Goal: Task Accomplishment & Management: Manage account settings

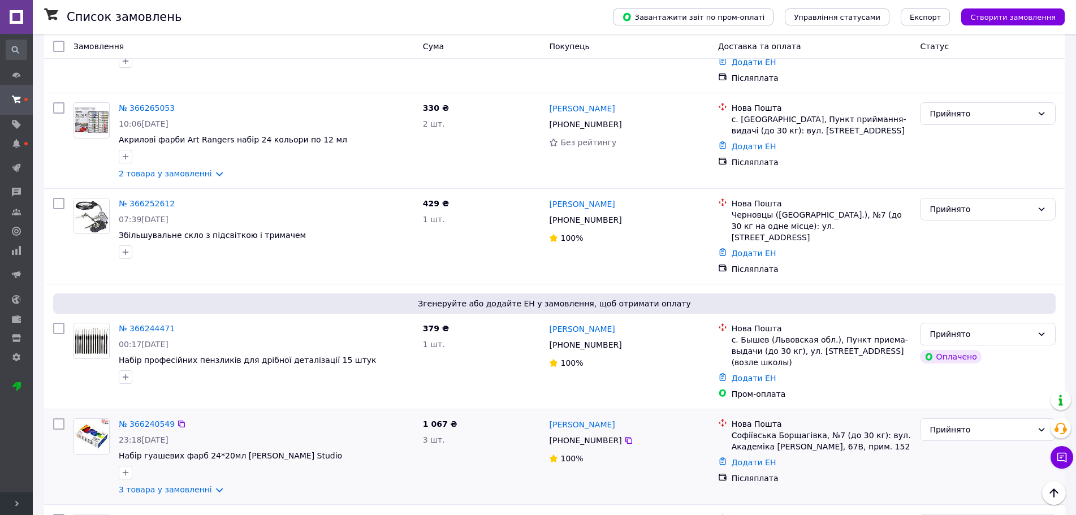
scroll to position [1365, 0]
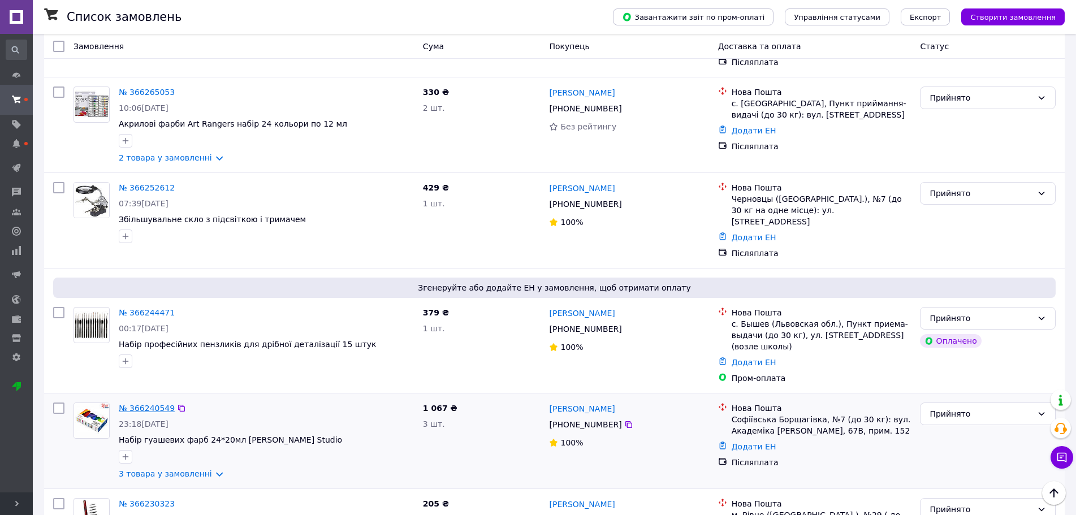
click at [138, 404] on link "№ 366240549" at bounding box center [147, 408] width 56 height 9
drag, startPoint x: 137, startPoint y: 212, endPoint x: 143, endPoint y: 151, distance: 60.8
click at [137, 308] on link "№ 366244471" at bounding box center [147, 312] width 56 height 9
click at [135, 183] on link "№ 366252612" at bounding box center [147, 187] width 56 height 9
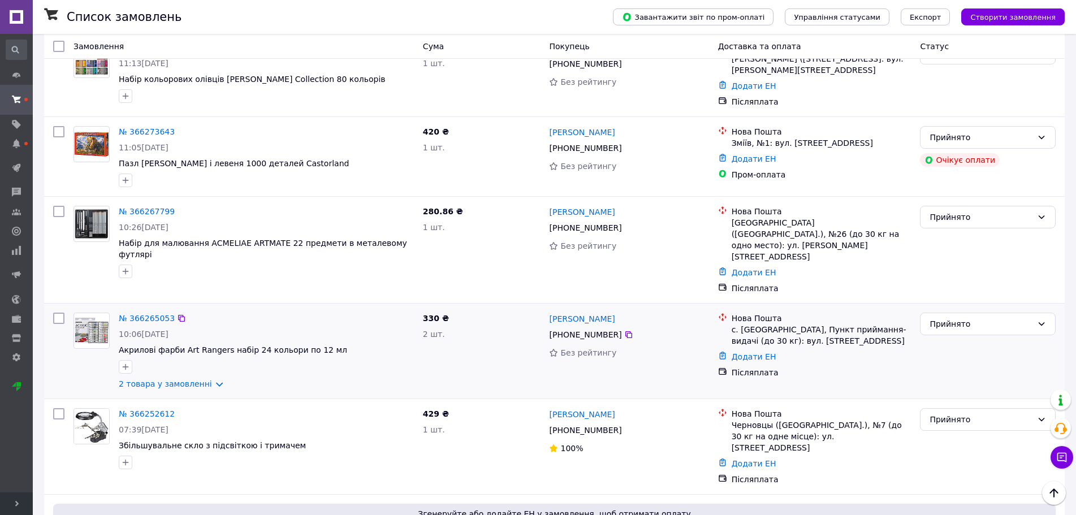
scroll to position [1134, 0]
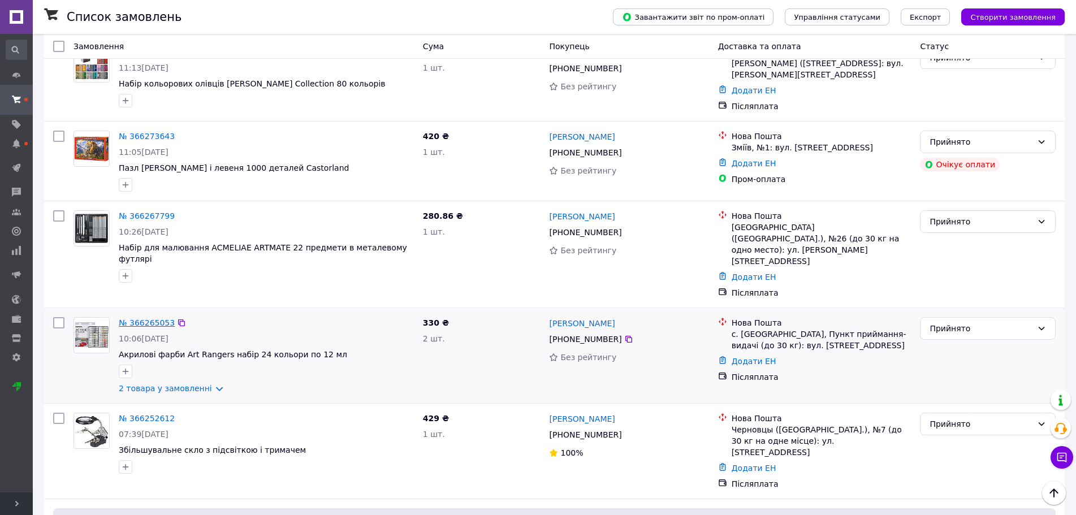
click at [145, 318] on link "№ 366265053" at bounding box center [147, 322] width 56 height 9
click at [136, 212] on link "№ 366267799" at bounding box center [147, 216] width 56 height 9
click at [137, 132] on link "№ 366273643" at bounding box center [147, 136] width 56 height 9
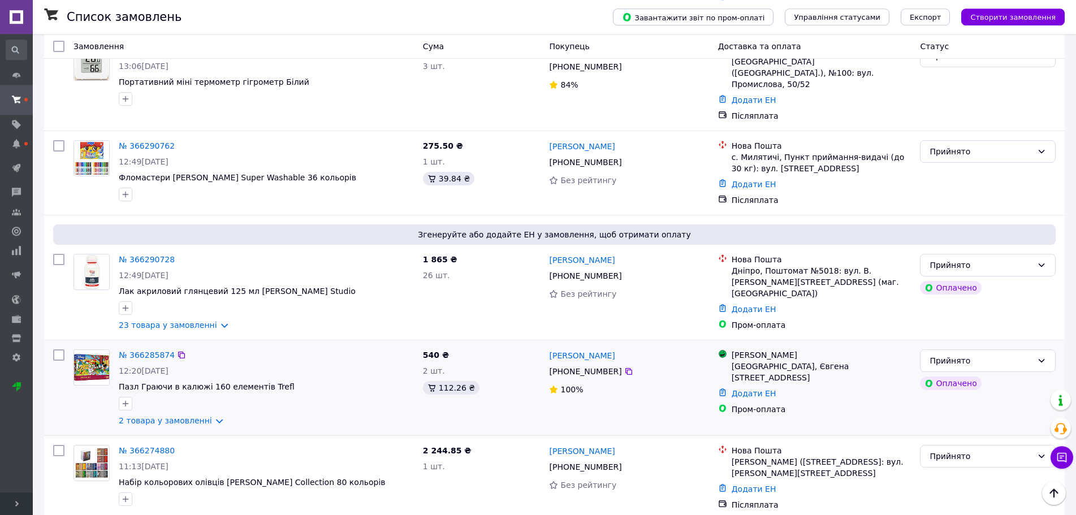
scroll to position [730, 0]
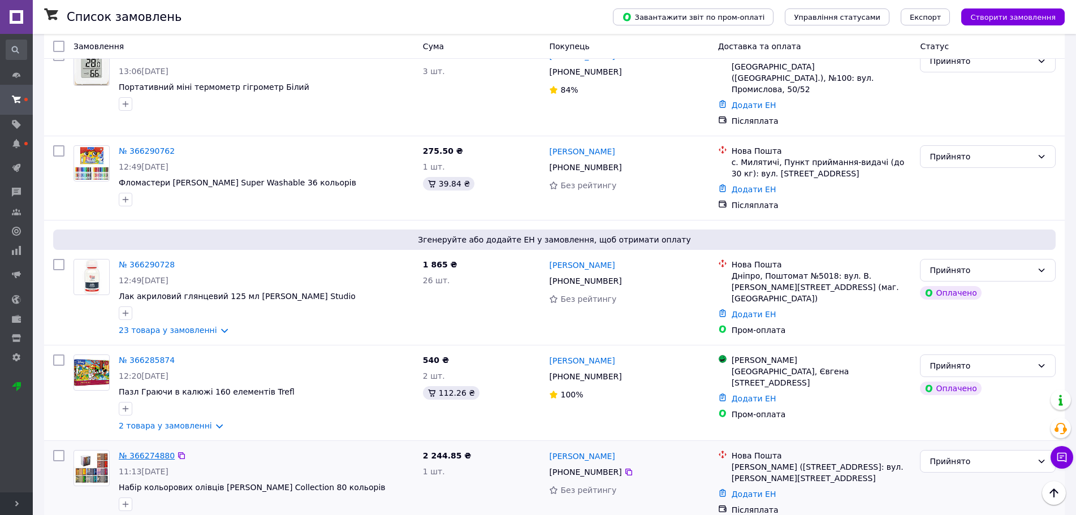
click at [141, 451] on link "№ 366274880" at bounding box center [147, 455] width 56 height 9
click at [149, 260] on link "№ 366290728" at bounding box center [147, 264] width 56 height 9
click at [150, 147] on link "№ 366290762" at bounding box center [147, 151] width 56 height 9
click at [143, 356] on link "№ 366285874" at bounding box center [147, 360] width 56 height 9
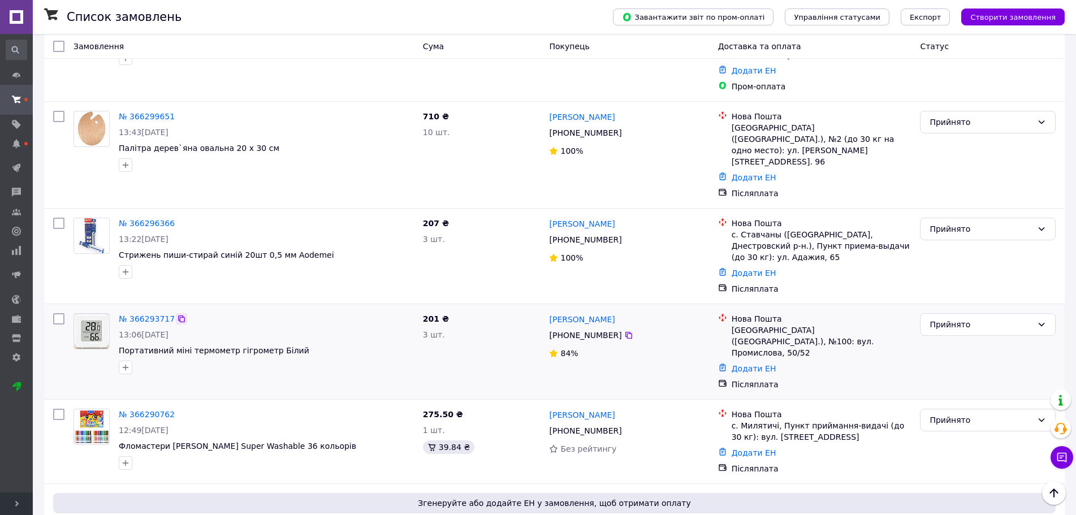
scroll to position [442, 0]
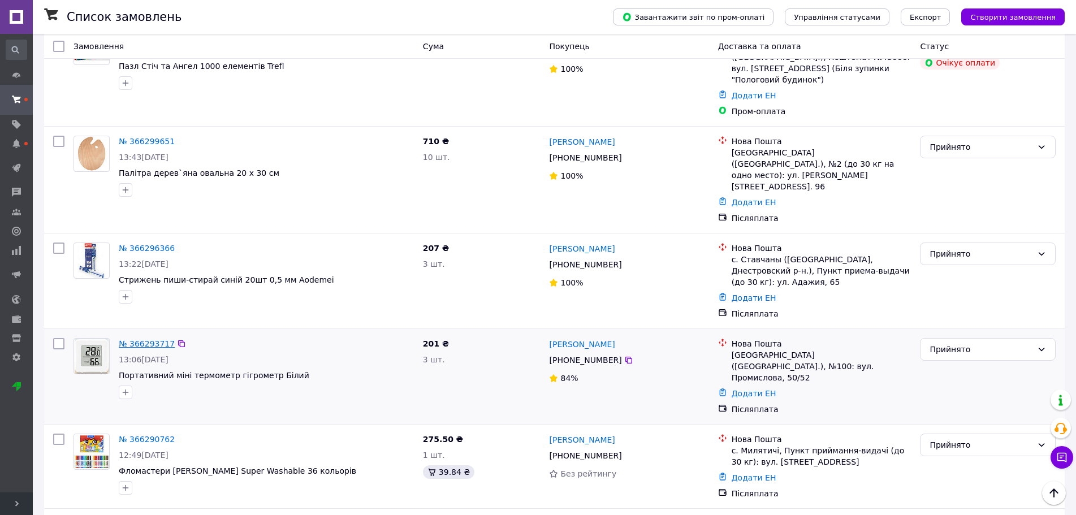
click at [152, 339] on link "№ 366293717" at bounding box center [147, 343] width 56 height 9
click at [149, 244] on link "№ 366296366" at bounding box center [147, 248] width 56 height 9
click at [153, 137] on link "№ 366299651" at bounding box center [147, 141] width 56 height 9
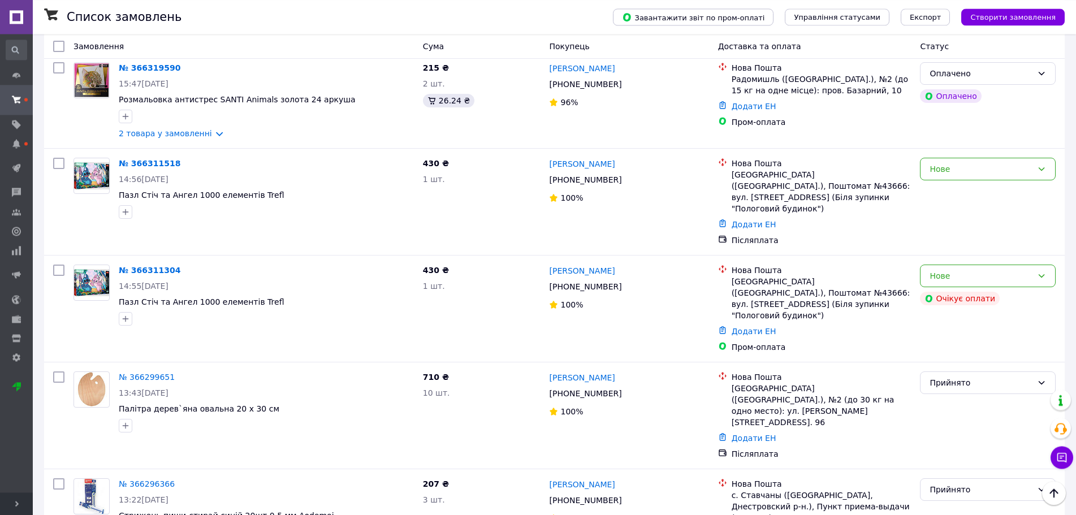
scroll to position [153, 0]
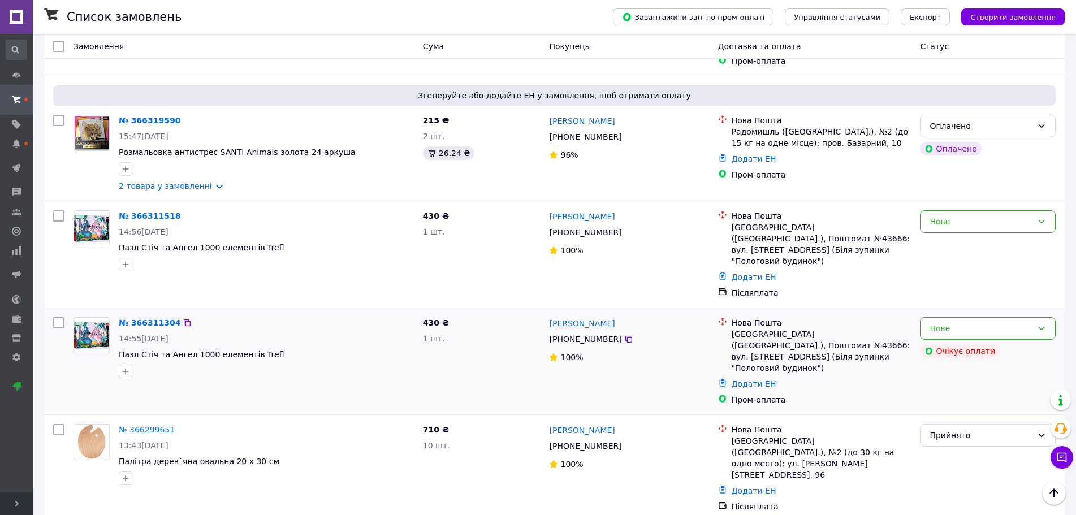
click at [60, 317] on input "checkbox" at bounding box center [58, 322] width 11 height 11
checkbox input "true"
drag, startPoint x: 60, startPoint y: 198, endPoint x: 126, endPoint y: 202, distance: 66.3
click at [60, 210] on input "checkbox" at bounding box center [58, 215] width 11 height 11
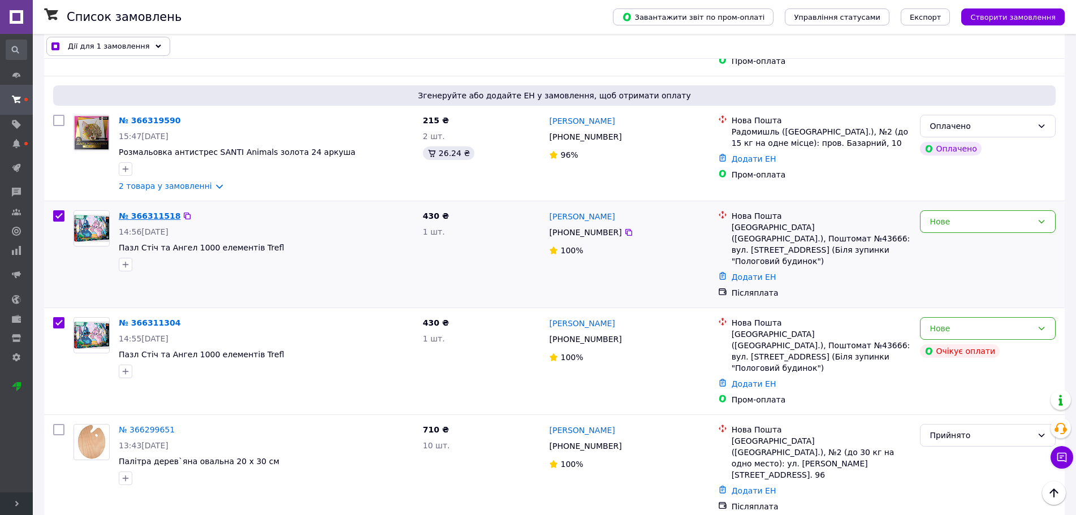
checkbox input "true"
click at [59, 115] on input "checkbox" at bounding box center [58, 120] width 11 height 11
checkbox input "true"
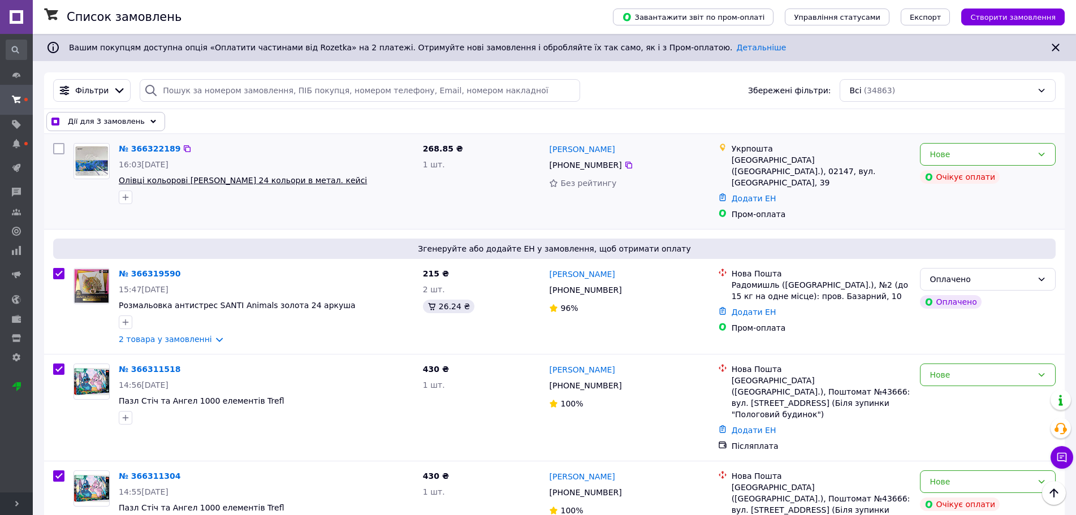
scroll to position [0, 0]
click at [61, 148] on input "checkbox" at bounding box center [58, 148] width 11 height 11
checkbox input "true"
click at [150, 122] on icon at bounding box center [153, 122] width 6 height 6
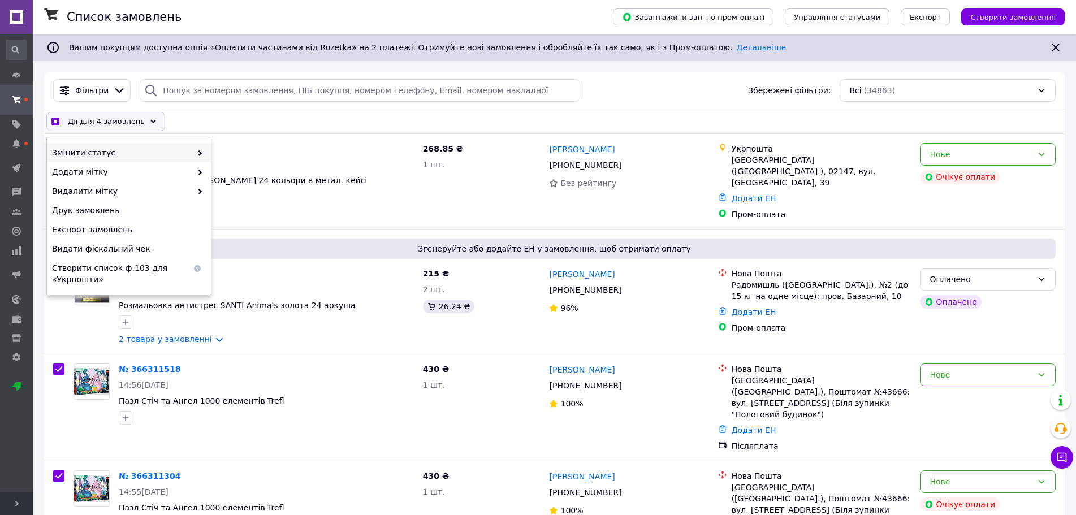
click at [144, 151] on span "Змінити статус" at bounding box center [122, 152] width 140 height 11
checkbox input "true"
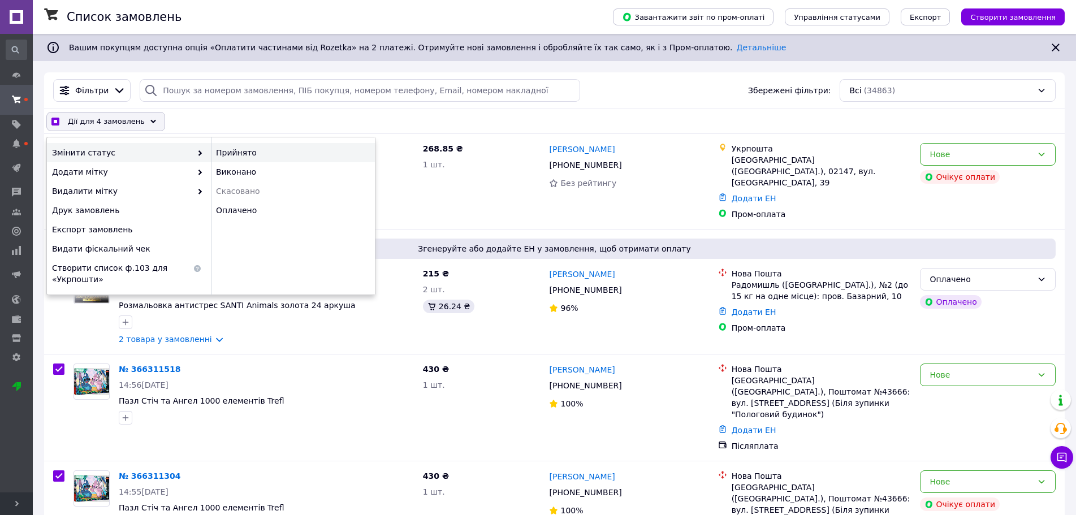
click at [230, 150] on div "Прийнято" at bounding box center [293, 152] width 164 height 19
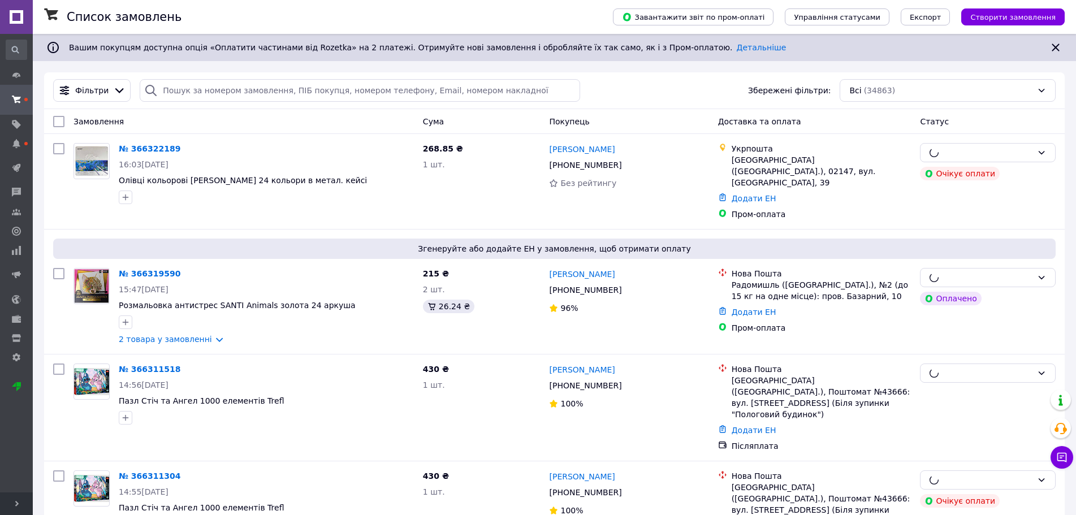
checkbox input "false"
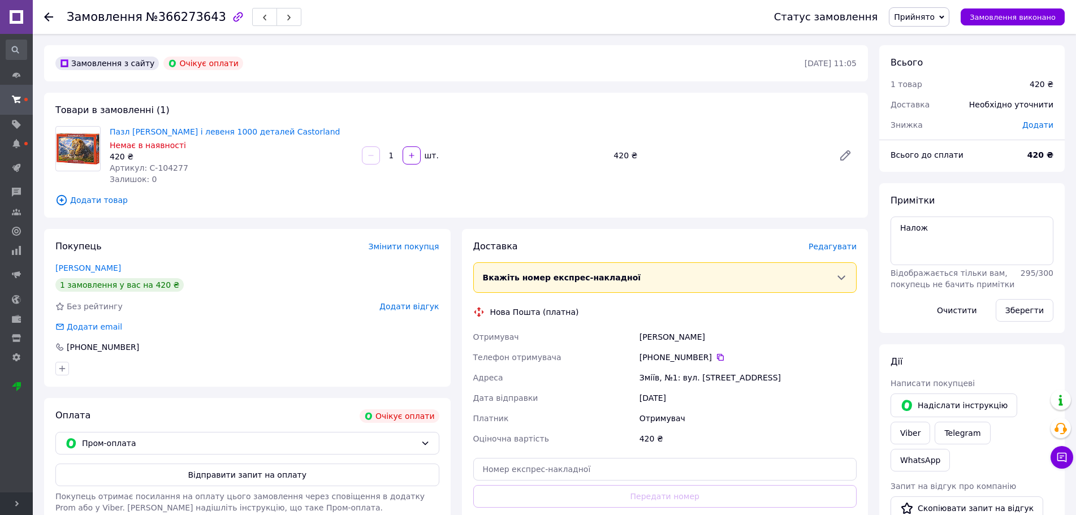
click at [832, 247] on span "Редагувати" at bounding box center [833, 246] width 48 height 9
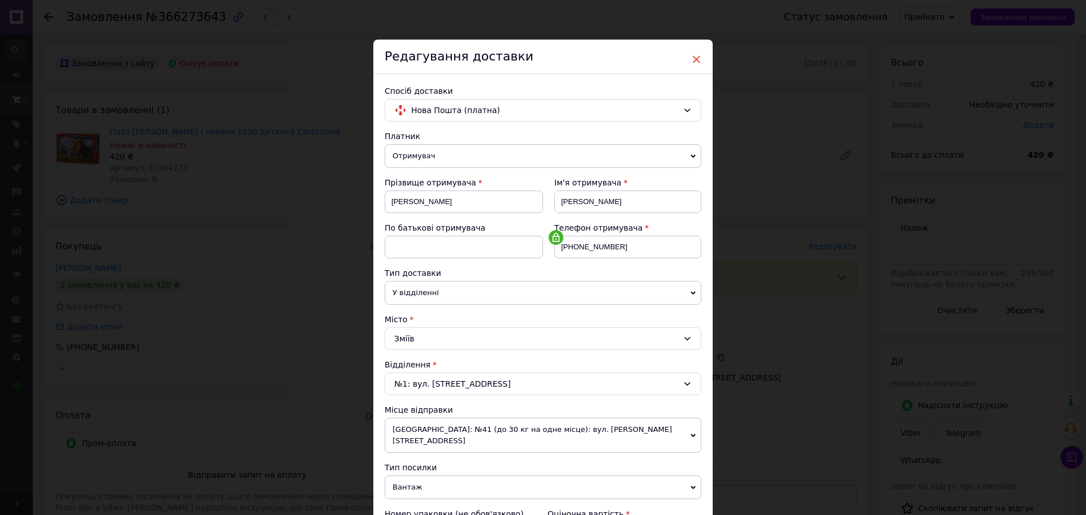
click at [691, 57] on span "×" at bounding box center [696, 59] width 10 height 19
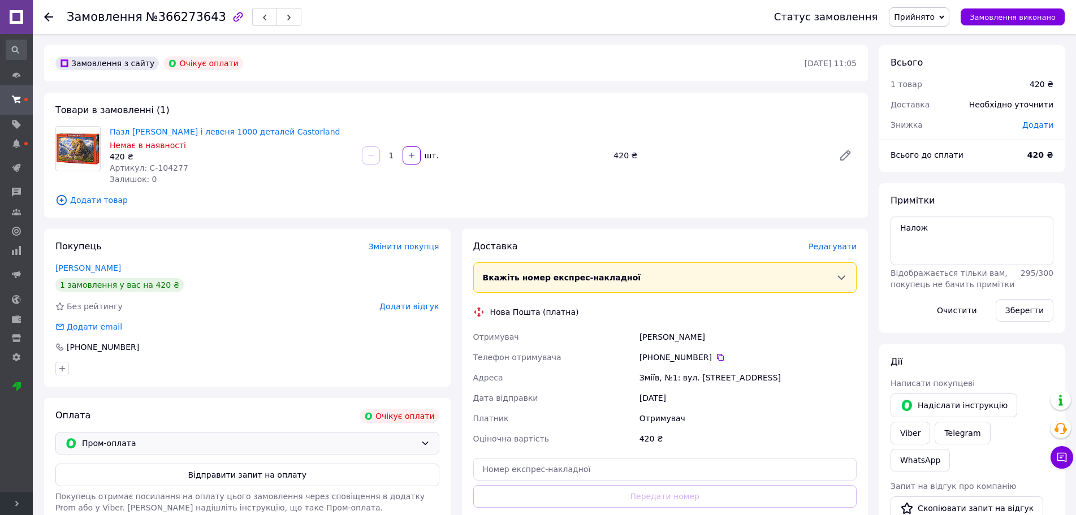
click at [203, 438] on span "Пром-оплата" at bounding box center [249, 443] width 334 height 12
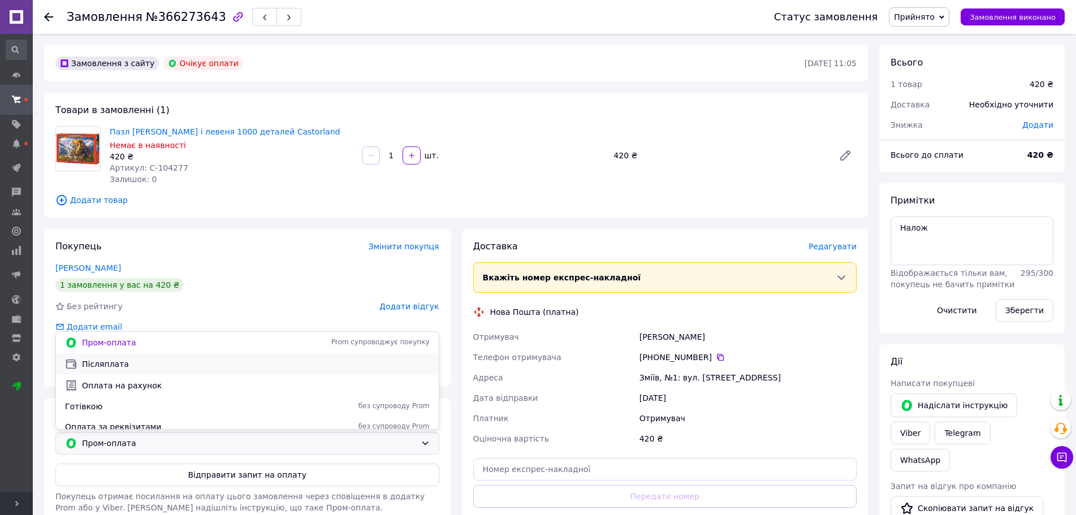
click at [143, 371] on div "Післяплата" at bounding box center [247, 364] width 383 height 21
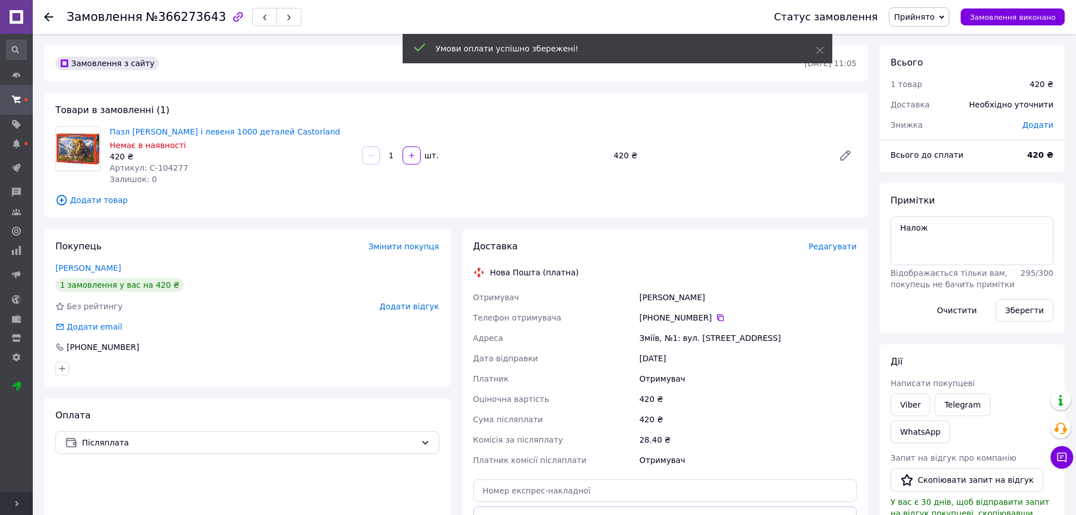
click at [832, 247] on span "Редагувати" at bounding box center [833, 246] width 48 height 9
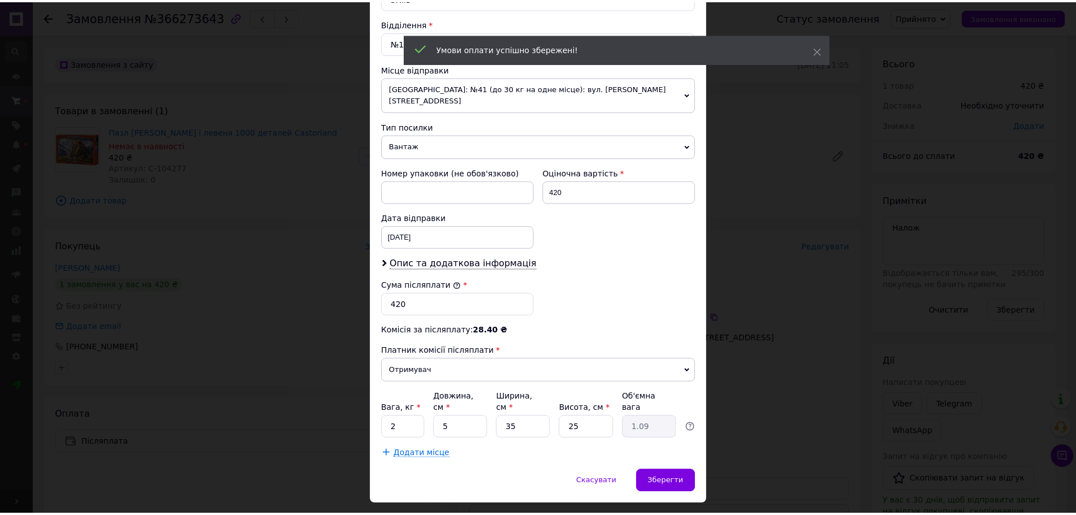
scroll to position [348, 0]
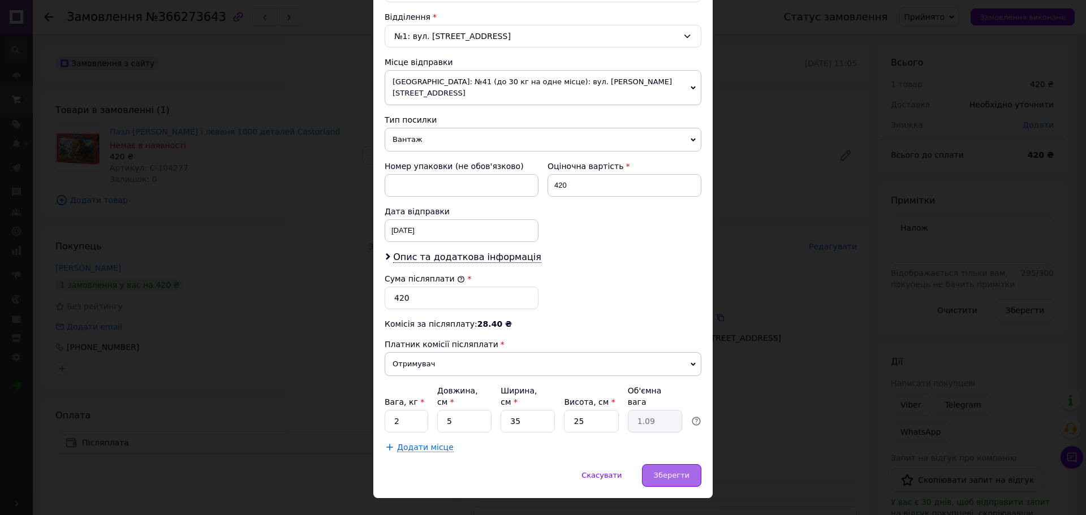
click at [682, 471] on span "Зберегти" at bounding box center [672, 475] width 36 height 8
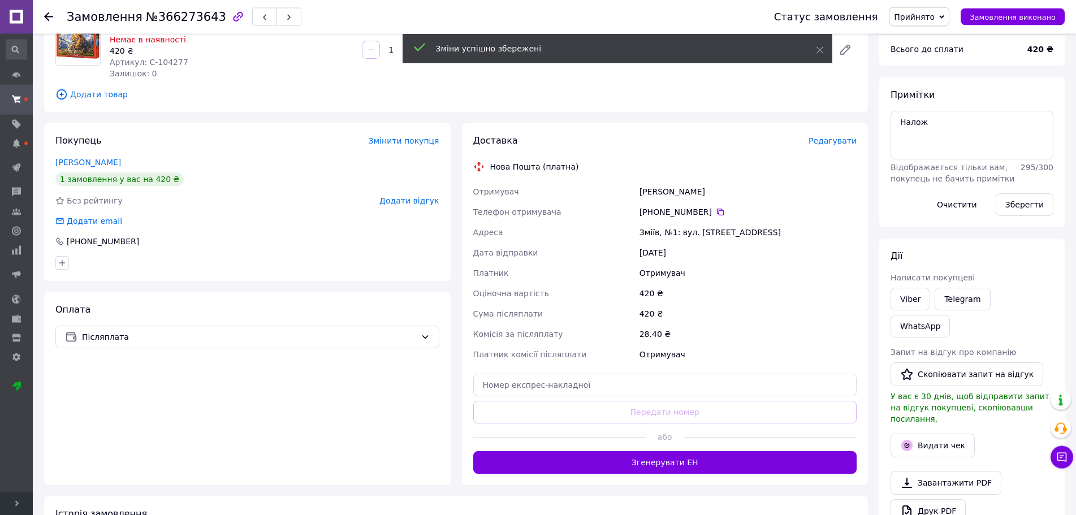
scroll to position [115, 0]
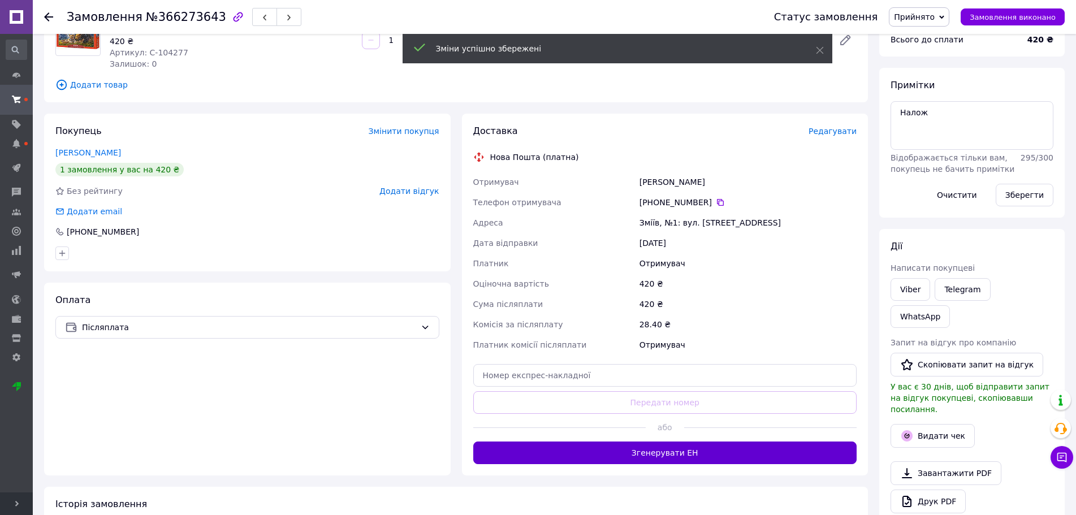
drag, startPoint x: 683, startPoint y: 457, endPoint x: 700, endPoint y: 447, distance: 19.5
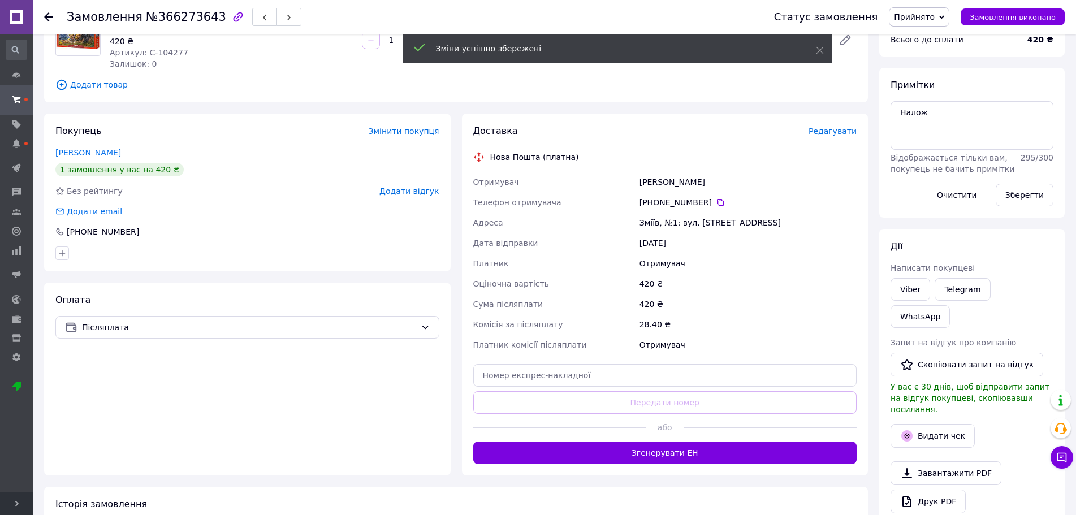
click at [683, 456] on button "Згенерувати ЕН" at bounding box center [665, 453] width 384 height 23
click at [933, 424] on button "Видати чек" at bounding box center [933, 436] width 84 height 24
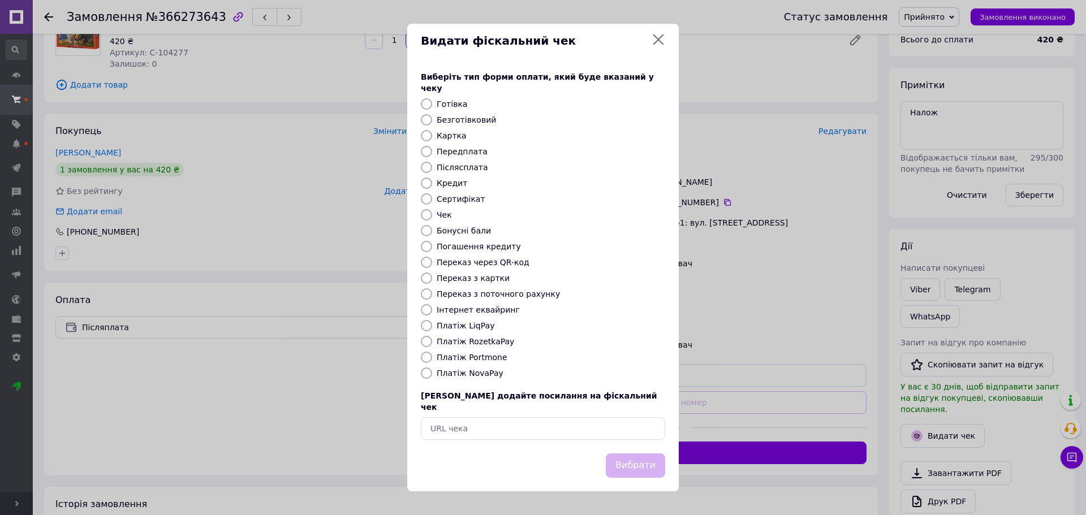
click at [475, 375] on label "Платіж NovaPay" at bounding box center [470, 373] width 67 height 9
click at [432, 375] on input "Платіж NovaPay" at bounding box center [426, 373] width 11 height 11
radio input "true"
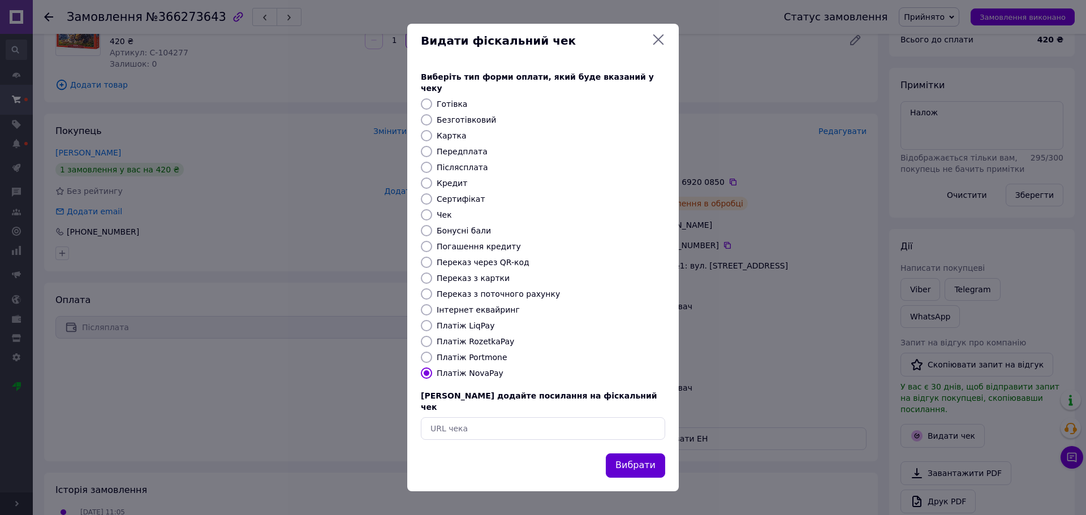
drag, startPoint x: 628, startPoint y: 457, endPoint x: 629, endPoint y: 448, distance: 9.1
click at [629, 454] on button "Вибрати" at bounding box center [635, 466] width 59 height 24
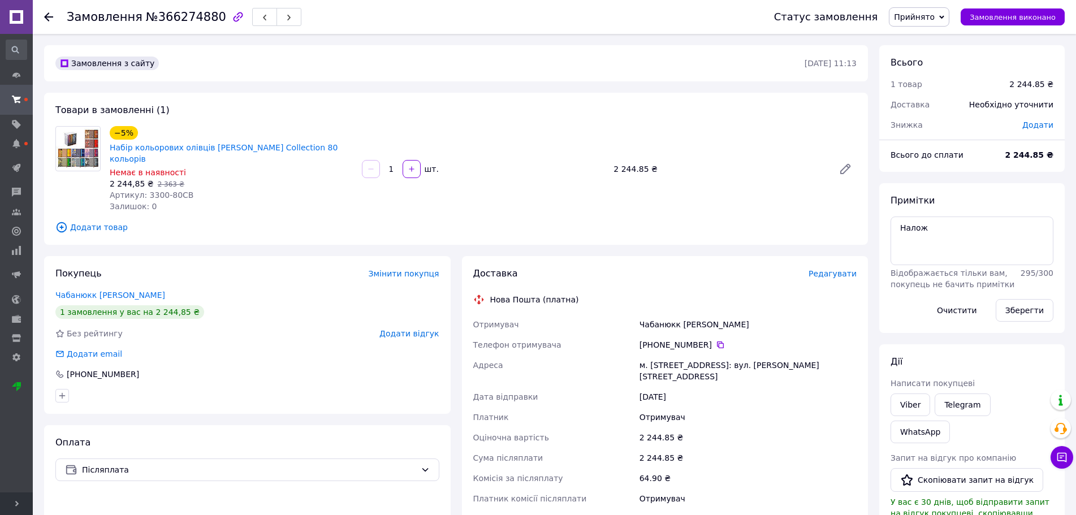
click at [843, 274] on span "Редагувати" at bounding box center [833, 273] width 48 height 9
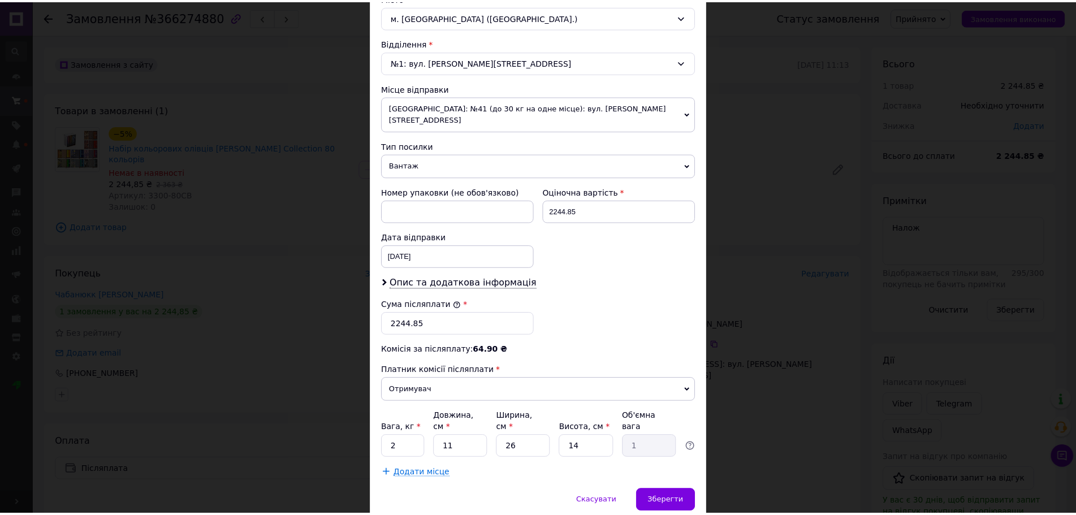
scroll to position [348, 0]
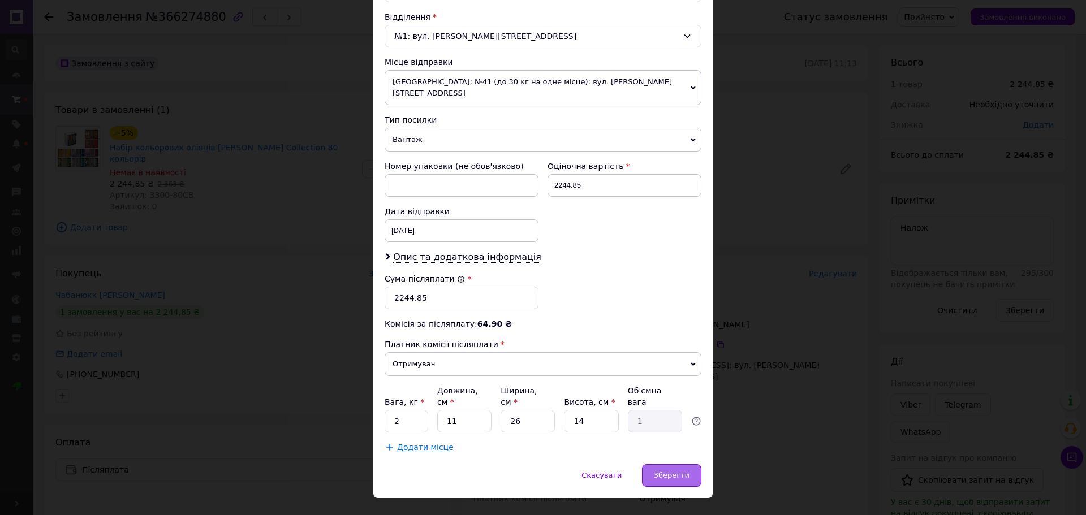
click at [659, 471] on span "Зберегти" at bounding box center [672, 475] width 36 height 8
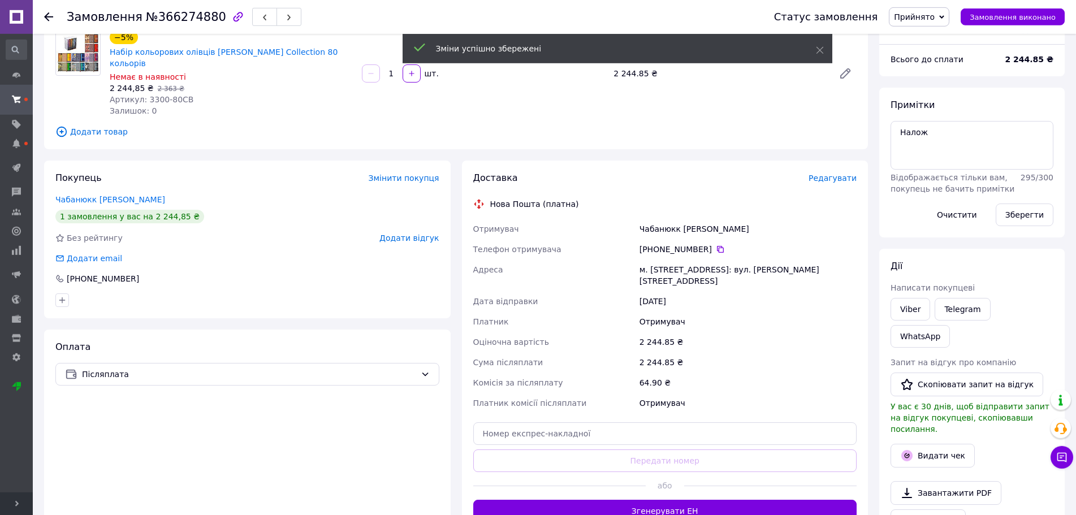
scroll to position [115, 0]
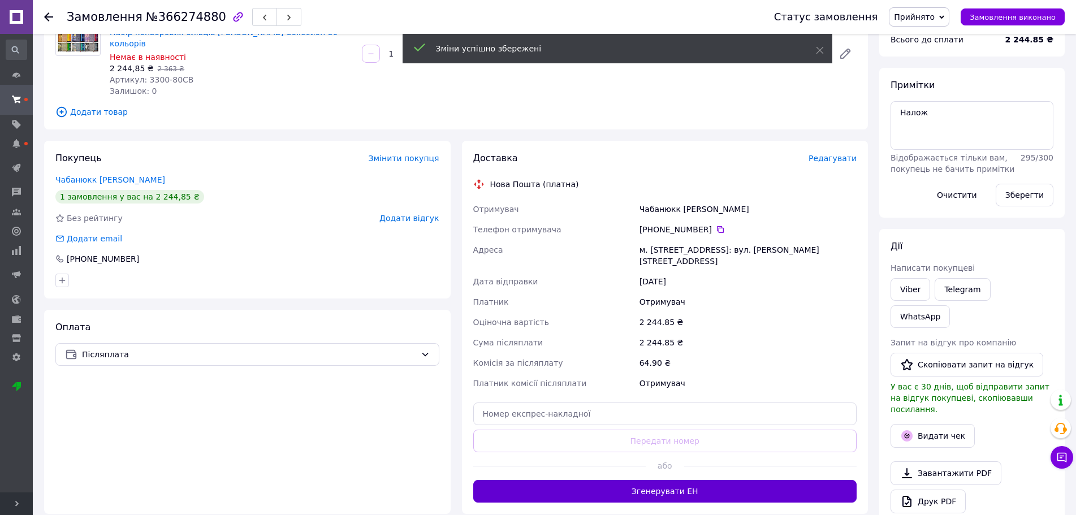
click at [677, 480] on button "Згенерувати ЕН" at bounding box center [665, 491] width 384 height 23
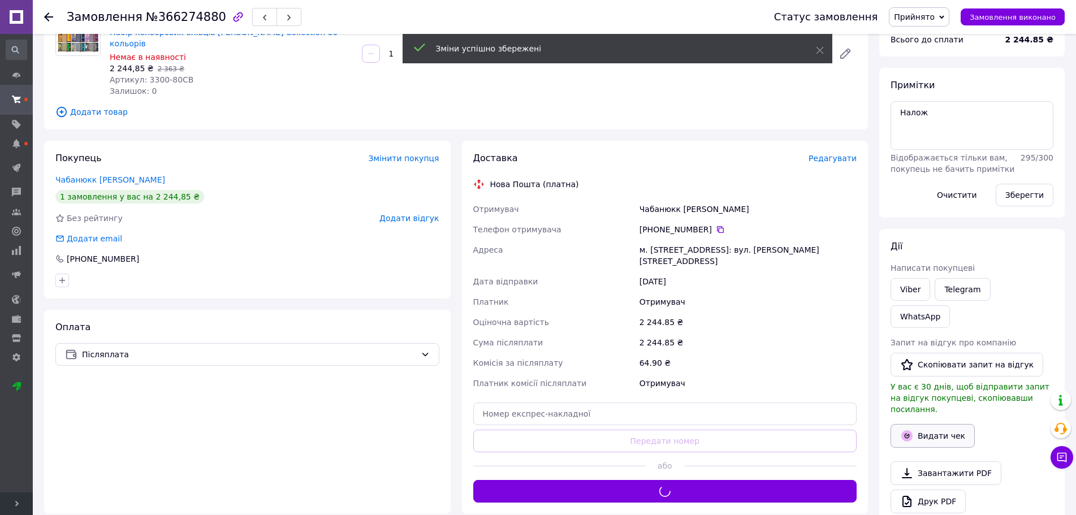
click at [921, 424] on button "Видати чек" at bounding box center [933, 436] width 84 height 24
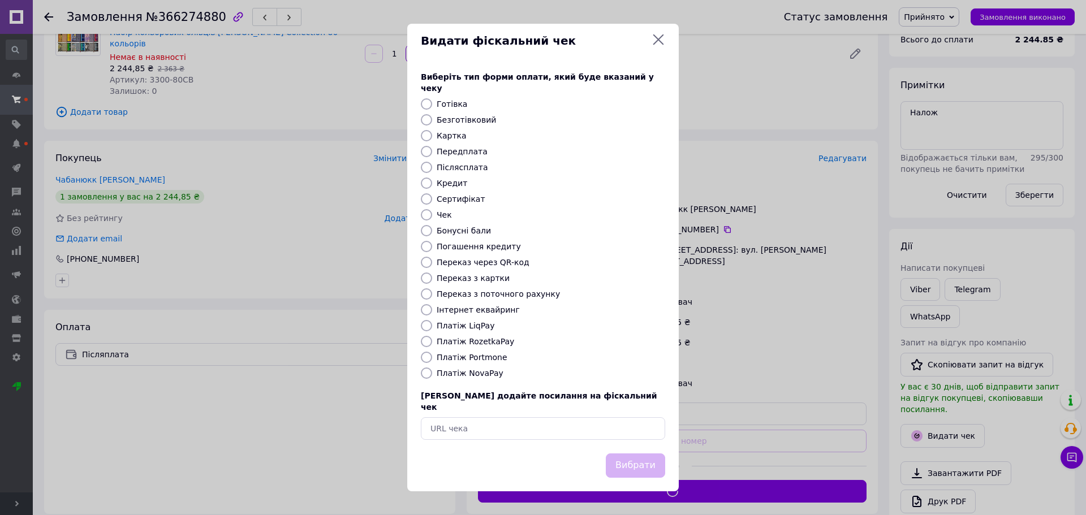
click at [465, 372] on label "Платіж NovaPay" at bounding box center [470, 373] width 67 height 9
click at [432, 372] on input "Платіж NovaPay" at bounding box center [426, 373] width 11 height 11
radio input "true"
click at [641, 454] on button "Вибрати" at bounding box center [635, 466] width 59 height 24
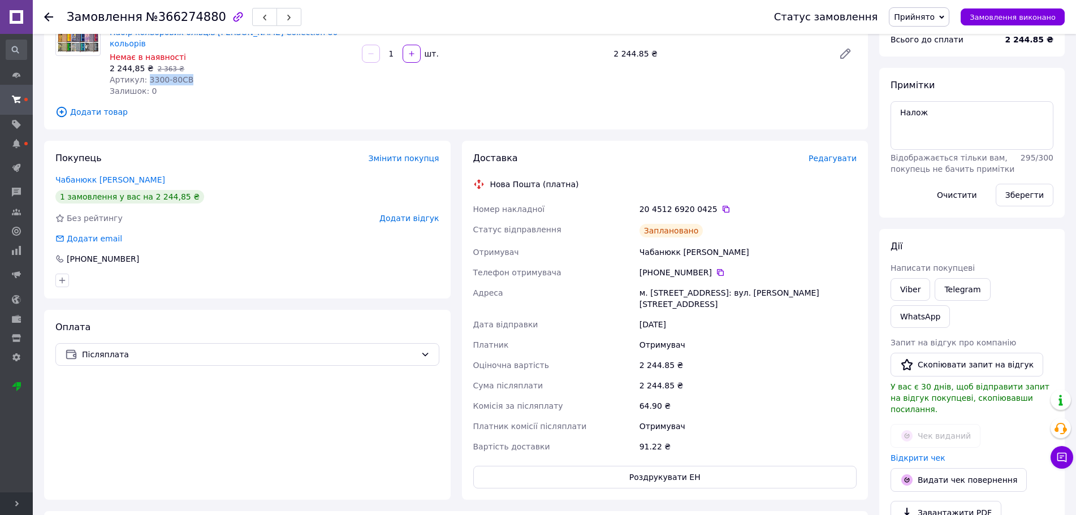
drag, startPoint x: 192, startPoint y: 83, endPoint x: 144, endPoint y: 80, distance: 47.6
click at [144, 80] on div "Артикул: 3300-80СВ" at bounding box center [231, 79] width 243 height 11
copy span "3300-80СВ"
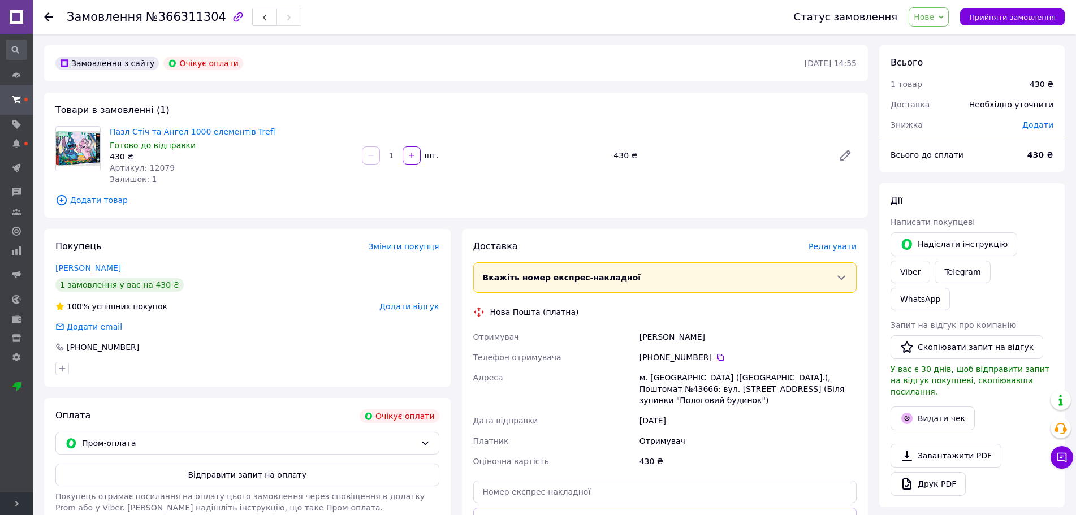
click at [934, 18] on span "Нове" at bounding box center [924, 16] width 20 height 9
click at [942, 74] on li "Скасовано" at bounding box center [936, 73] width 52 height 17
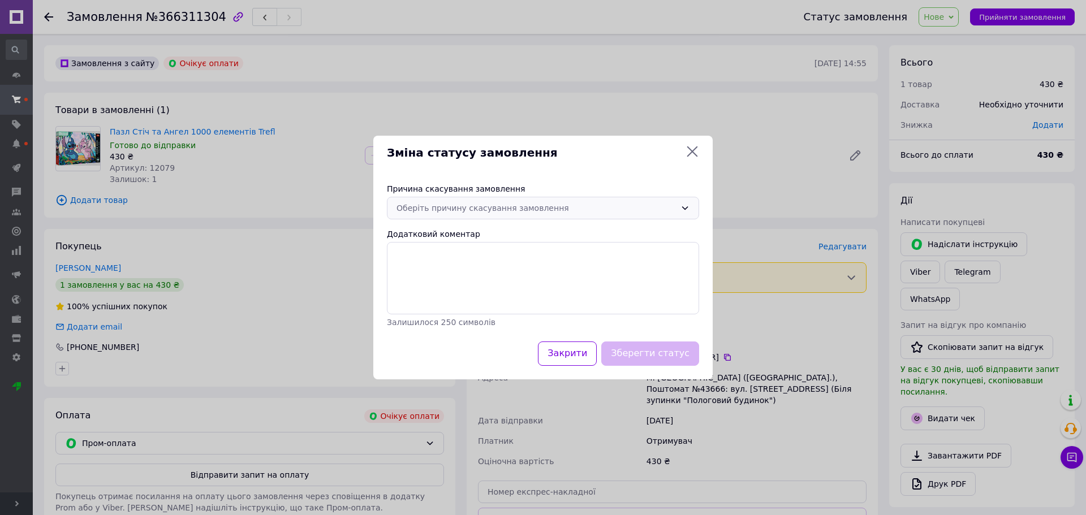
click at [479, 210] on div "Оберіть причину скасування замовлення" at bounding box center [536, 208] width 279 height 12
click at [462, 308] on li "Замовлення-дублікат" at bounding box center [542, 314] width 311 height 20
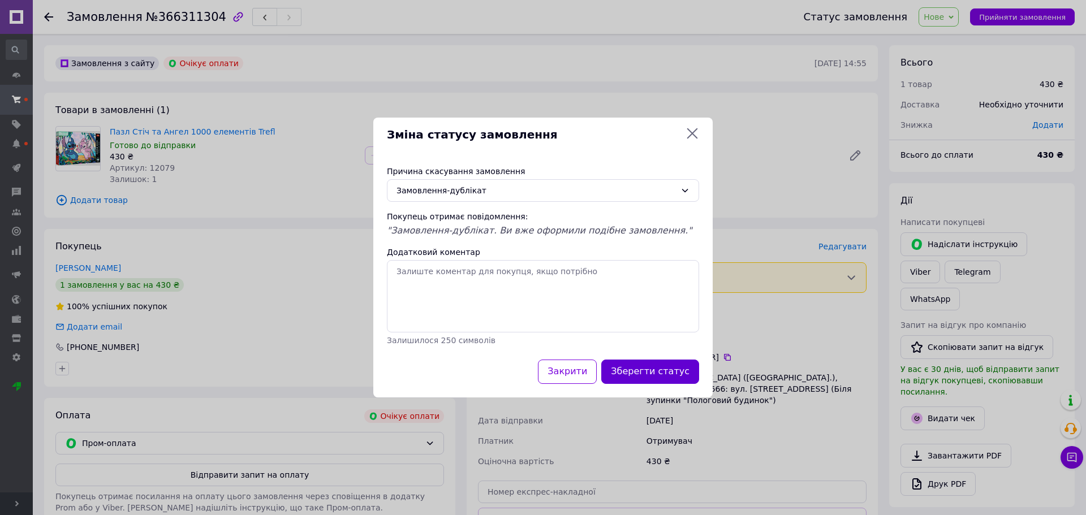
click at [634, 373] on button "Зберегти статус" at bounding box center [650, 372] width 98 height 24
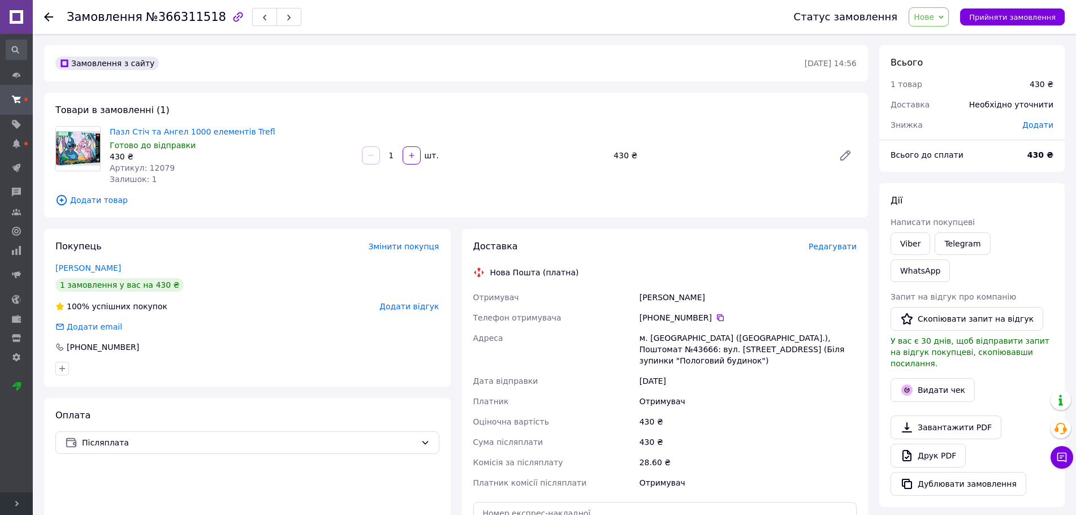
click at [828, 251] on span "Редагувати" at bounding box center [833, 246] width 48 height 9
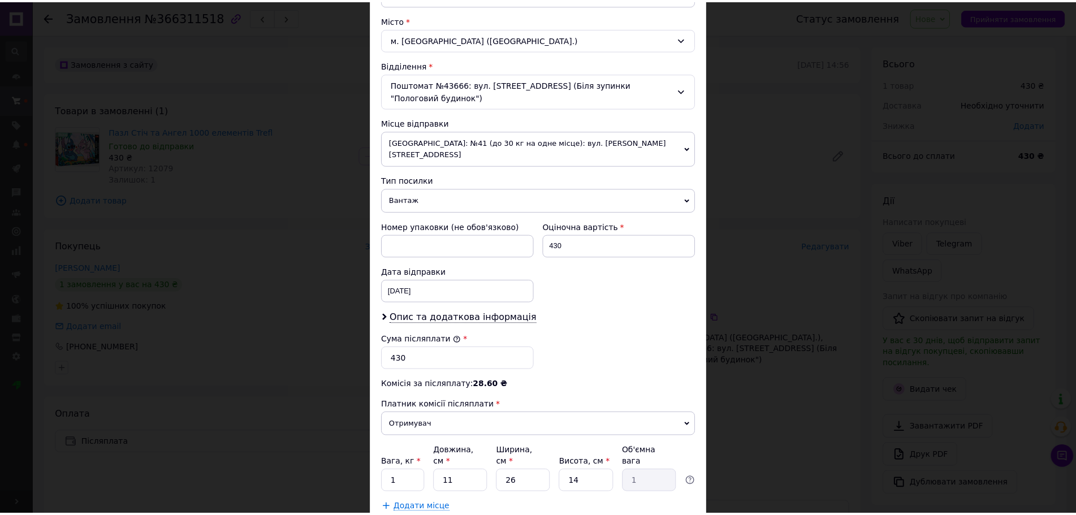
scroll to position [348, 0]
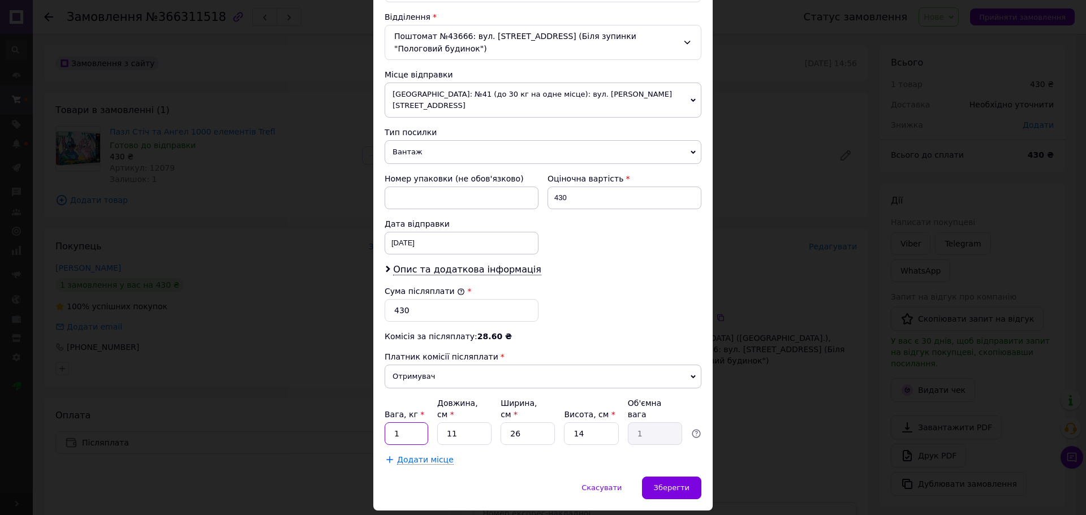
click at [410, 423] on input "1" at bounding box center [407, 434] width 44 height 23
type input "2"
click at [469, 423] on input "11" at bounding box center [464, 434] width 54 height 23
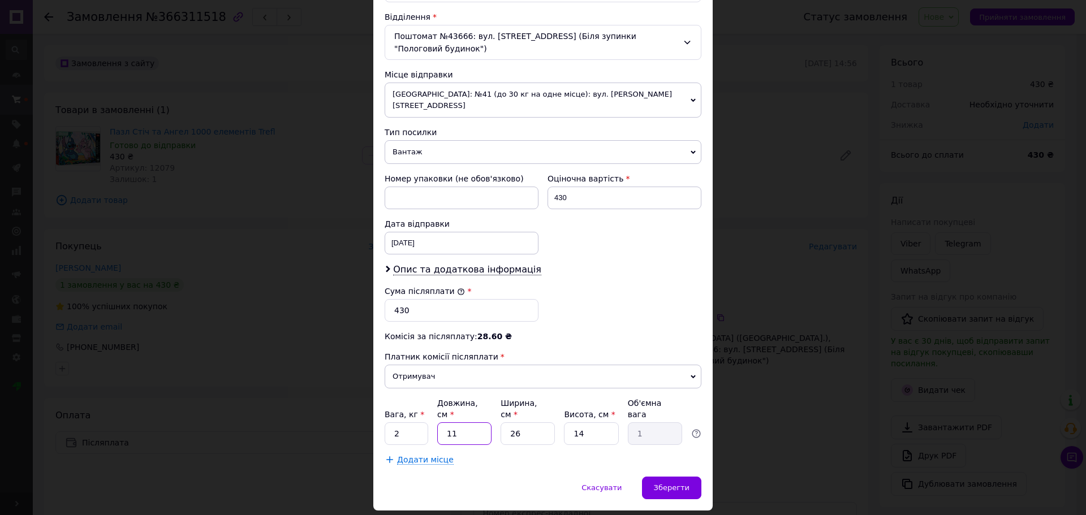
type input "4"
type input "0.36"
type input "40"
type input "3.64"
type input "40"
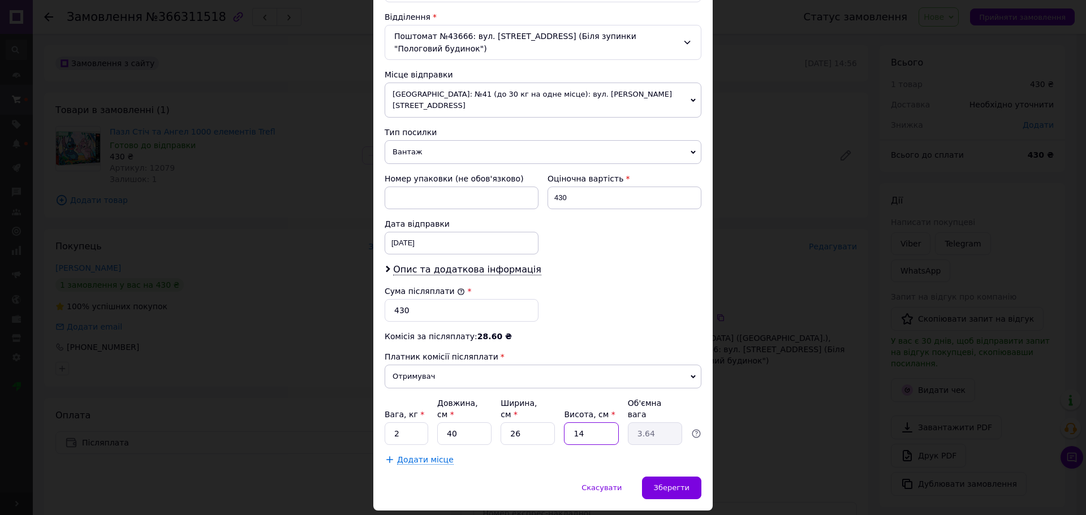
click at [600, 423] on input "14" at bounding box center [591, 434] width 54 height 23
type input "5"
type input "1.3"
click at [600, 423] on input "5" at bounding box center [591, 434] width 54 height 23
type input "5"
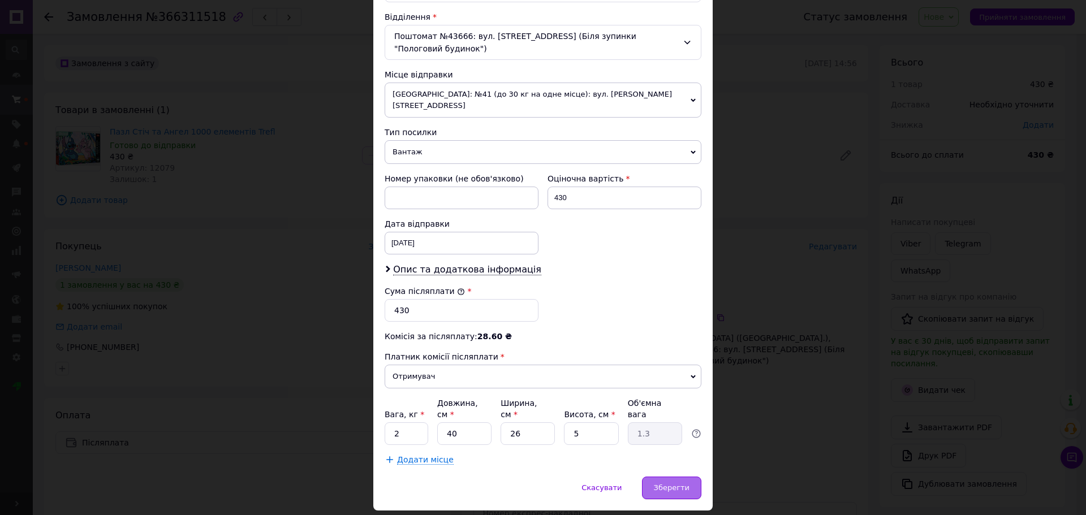
click at [666, 477] on div "Зберегти" at bounding box center [671, 488] width 59 height 23
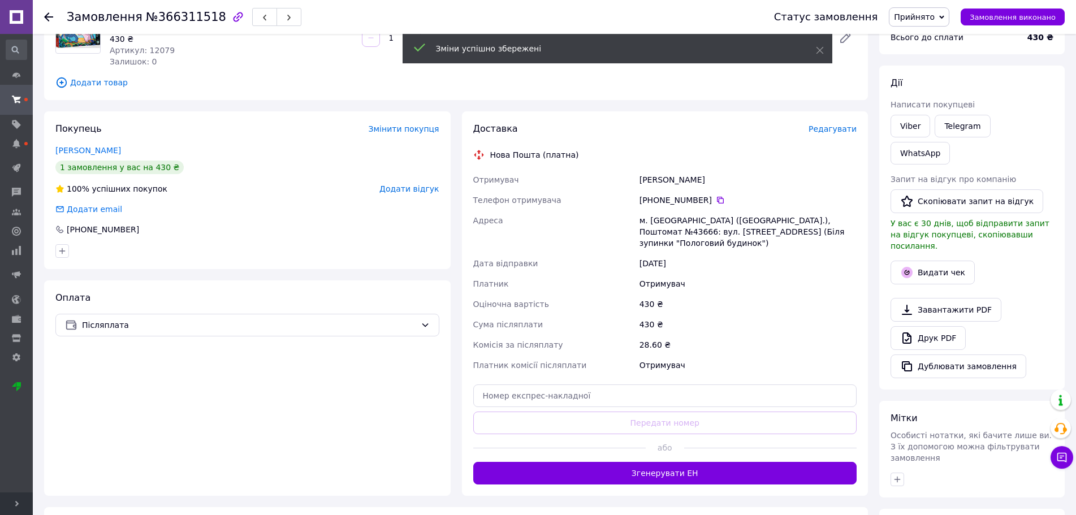
scroll to position [231, 0]
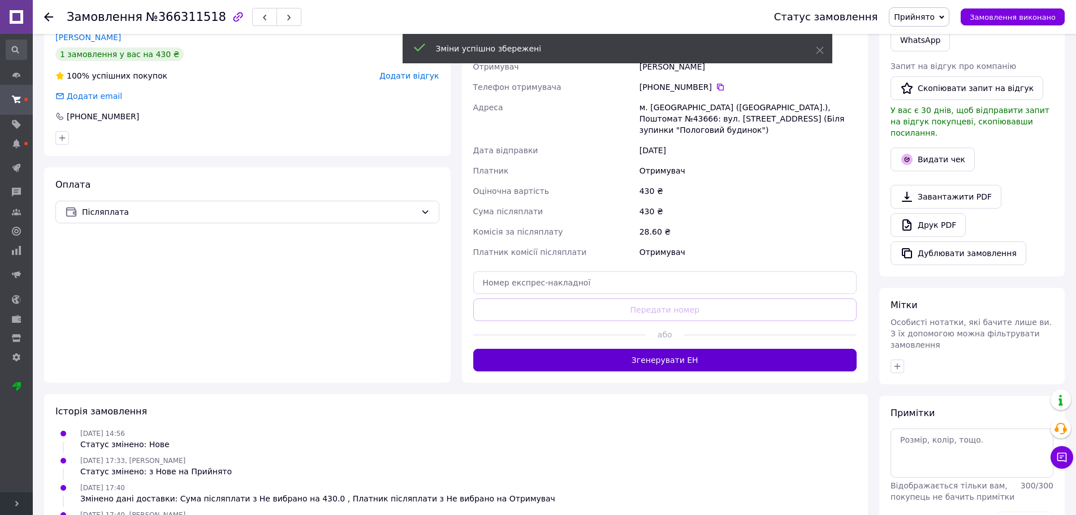
click at [708, 353] on button "Згенерувати ЕН" at bounding box center [665, 360] width 384 height 23
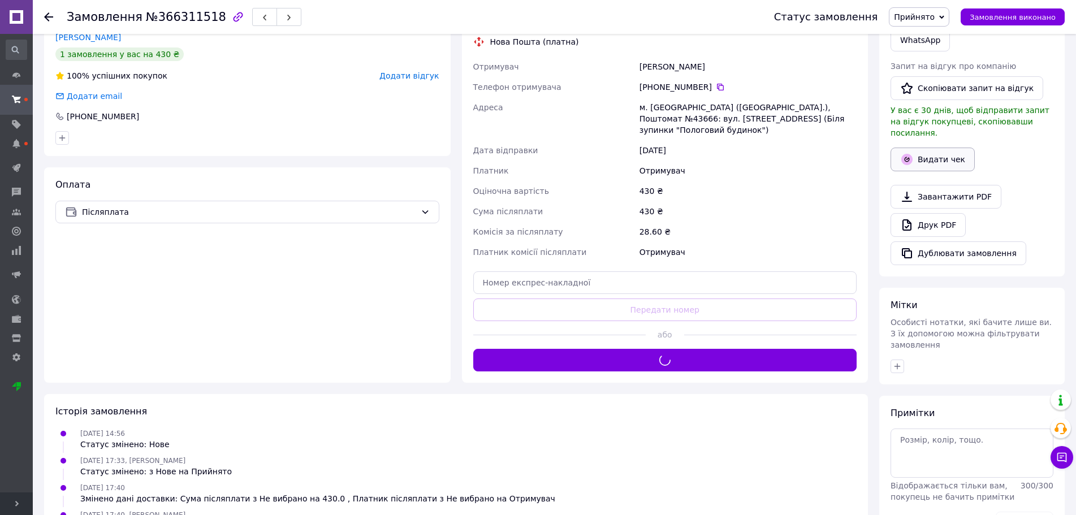
click at [922, 148] on button "Видати чек" at bounding box center [933, 160] width 84 height 24
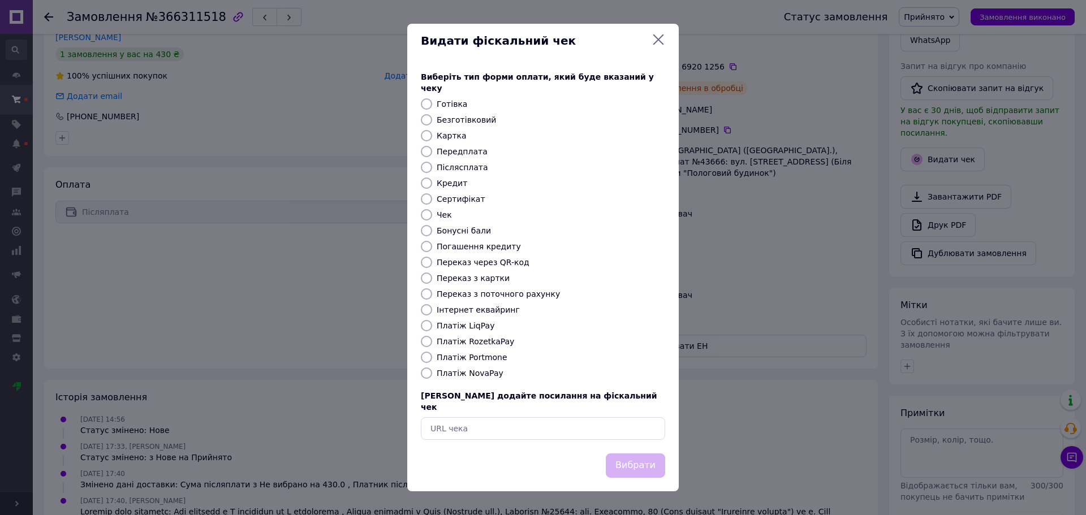
click at [446, 373] on label "Платіж NovaPay" at bounding box center [470, 373] width 67 height 9
click at [432, 373] on input "Платіж NovaPay" at bounding box center [426, 373] width 11 height 11
radio input "true"
click at [626, 454] on button "Вибрати" at bounding box center [635, 466] width 59 height 24
